Goal: Task Accomplishment & Management: Complete application form

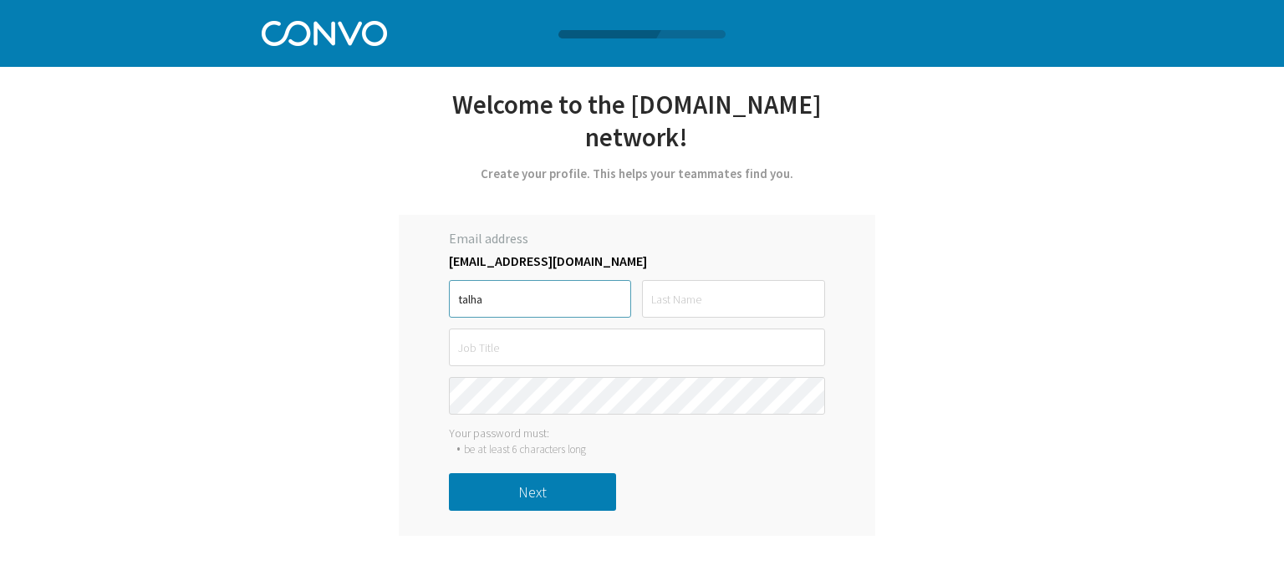
type input "talha"
type input "tariqq"
type input "Data Science Intern"
click at [461, 280] on input "talha" at bounding box center [540, 299] width 182 height 38
type input "Talha"
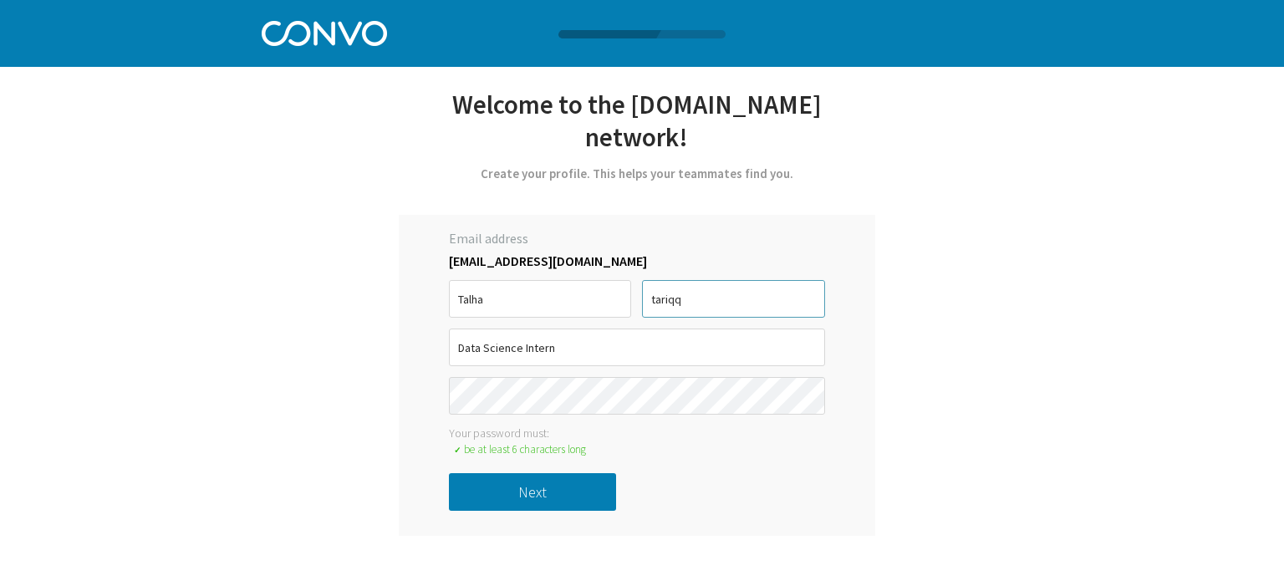
drag, startPoint x: 648, startPoint y: 263, endPoint x: 714, endPoint y: 271, distance: 65.6
click at [714, 280] on input "tariqq" at bounding box center [733, 299] width 182 height 38
type input "Taariq"
click at [531, 473] on button "Next" at bounding box center [532, 492] width 167 height 38
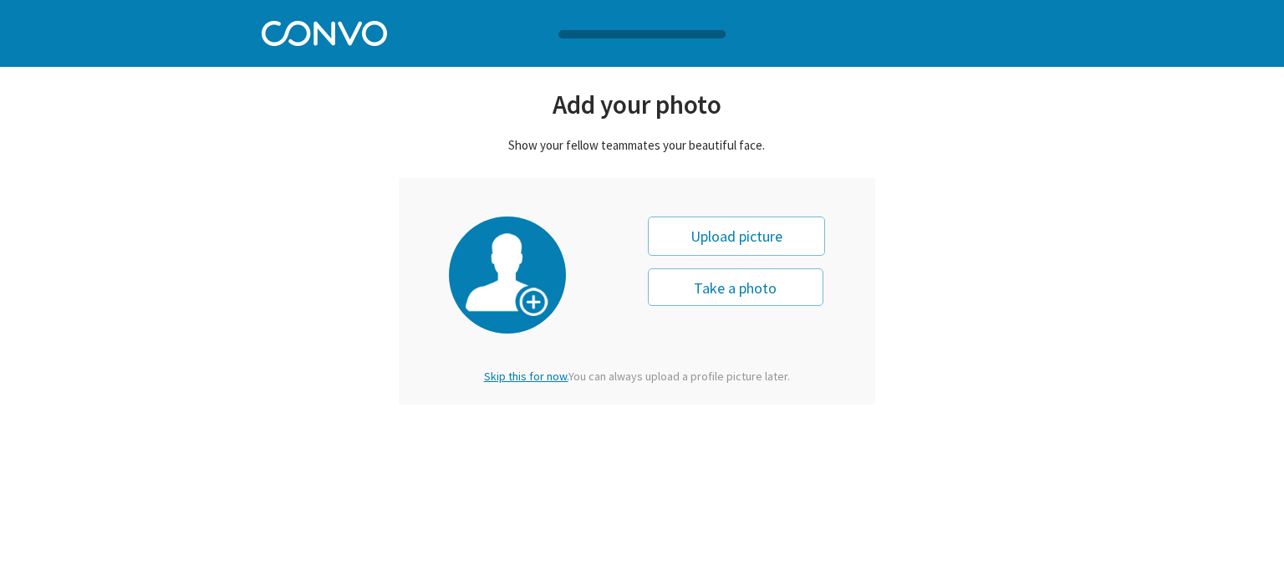
click at [525, 370] on span "Skip this for now." at bounding box center [526, 376] width 84 height 15
